Goal: Find specific page/section: Find specific page/section

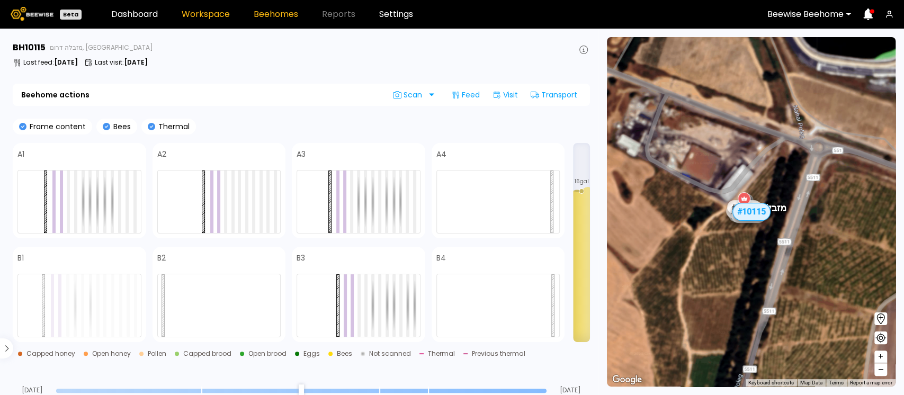
click at [200, 19] on link "Workspace" at bounding box center [206, 14] width 48 height 8
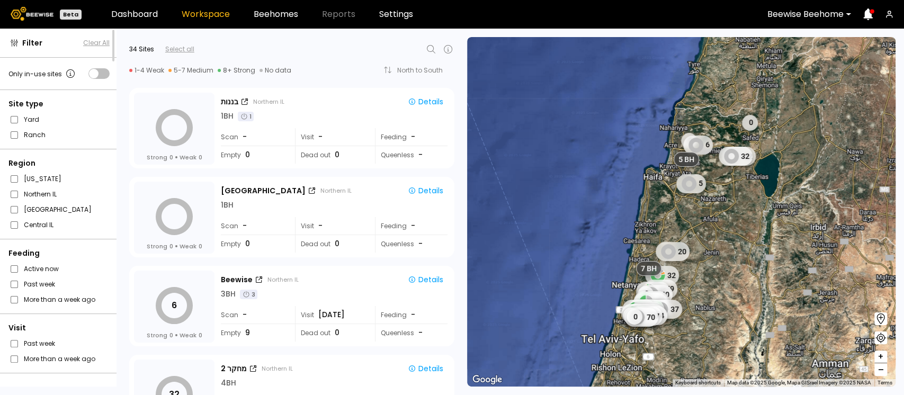
click at [429, 52] on icon at bounding box center [431, 49] width 13 height 13
type input "***"
click at [238, 77] on div "מזבלה דרום" at bounding box center [320, 77] width 218 height 6
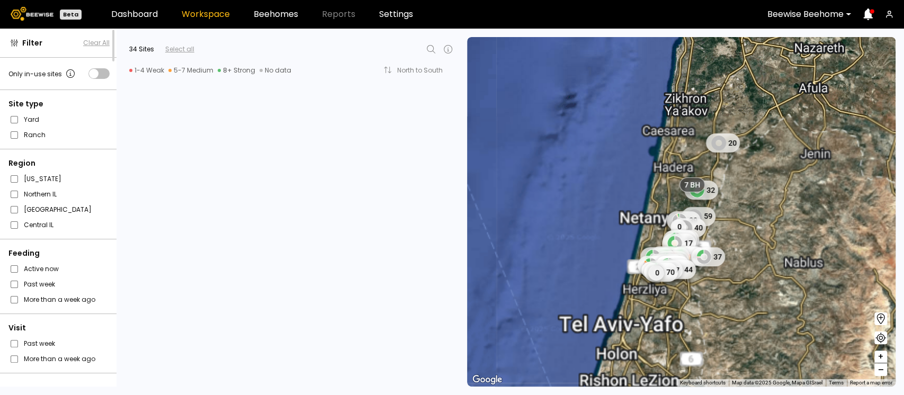
scroll to position [2201, 0]
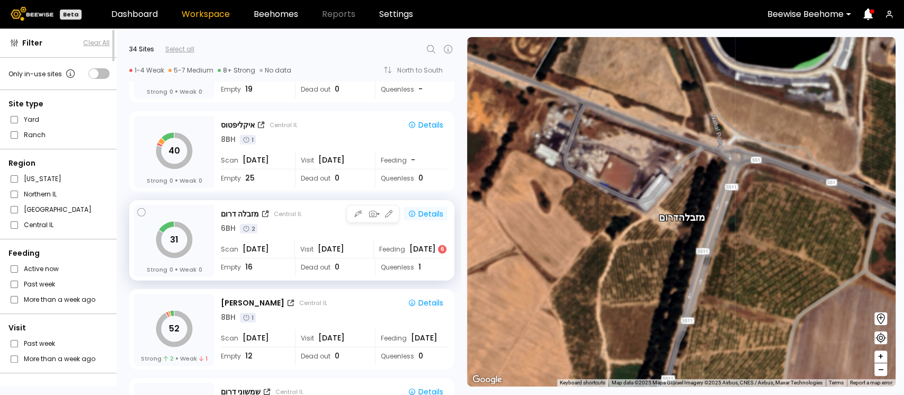
click at [425, 217] on div "Details" at bounding box center [425, 214] width 35 height 10
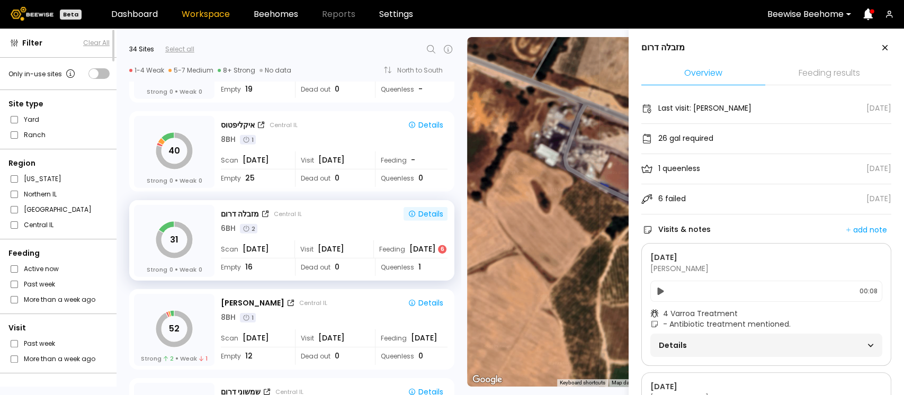
click at [829, 70] on li "Feeding results" at bounding box center [829, 73] width 124 height 23
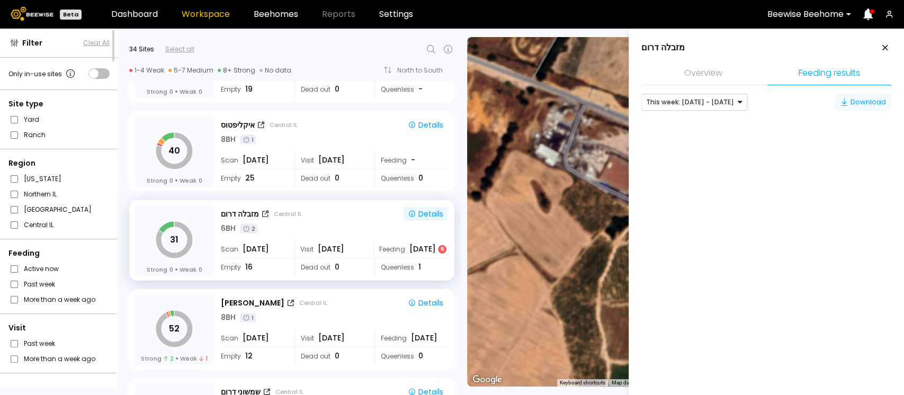
click at [849, 102] on div "Download" at bounding box center [863, 102] width 46 height 11
